Goal: Information Seeking & Learning: Learn about a topic

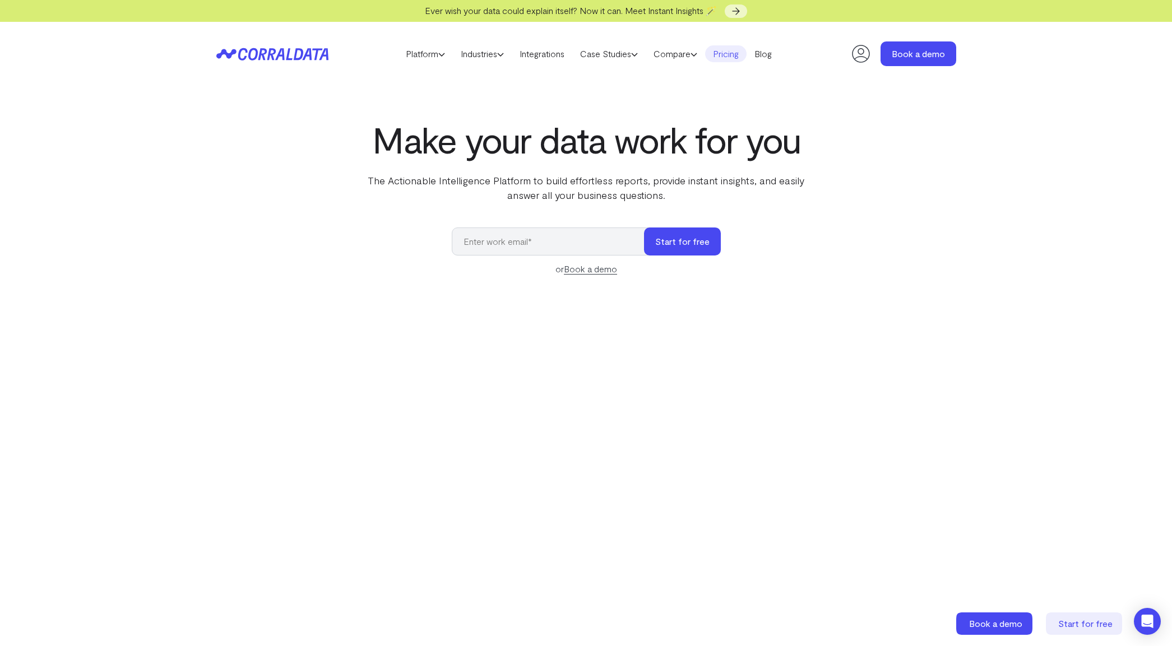
click at [736, 58] on link "Pricing" at bounding box center [725, 53] width 41 height 17
